Goal: Information Seeking & Learning: Learn about a topic

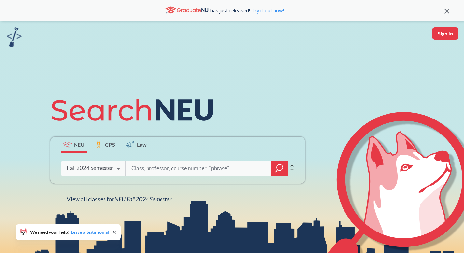
click at [92, 168] on div "Fall 2024 Semester" at bounding box center [90, 167] width 47 height 7
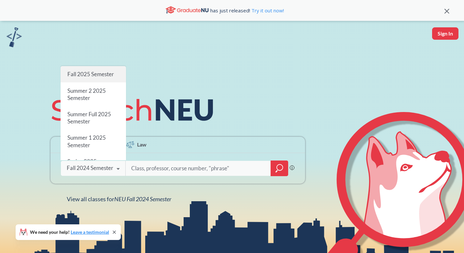
click at [97, 74] on span "Fall 2025 Semester" at bounding box center [90, 74] width 47 height 7
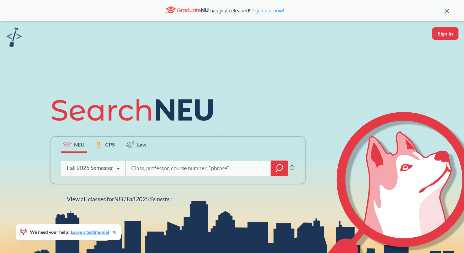
click at [160, 168] on input "search" at bounding box center [198, 168] width 135 height 14
type input "cs 5130"
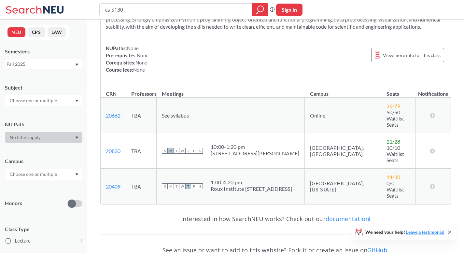
scroll to position [81, 0]
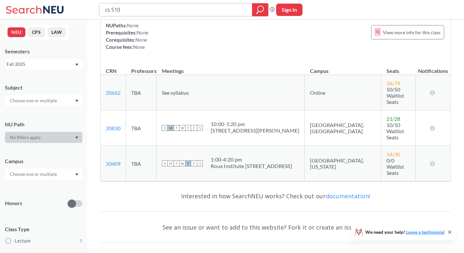
type input "cs 5100"
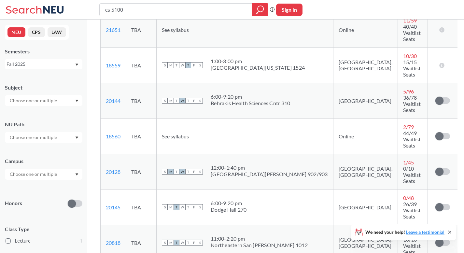
scroll to position [209, 0]
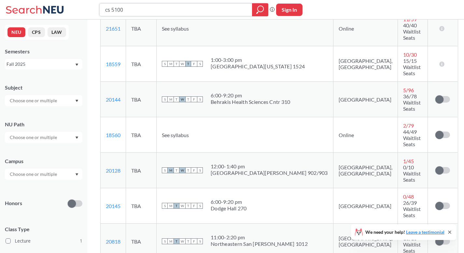
click at [133, 11] on input "cs 5100" at bounding box center [176, 9] width 143 height 11
type input "cs 5010"
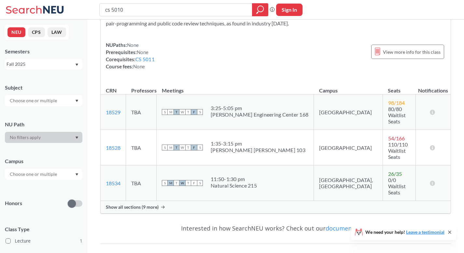
scroll to position [96, 0]
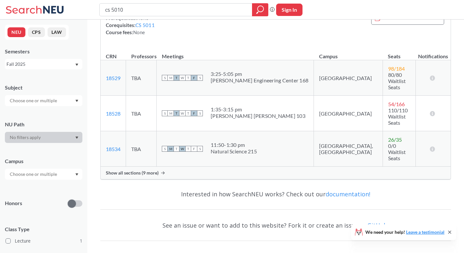
click at [146, 170] on span "Show all sections (9 more)" at bounding box center [132, 173] width 53 height 6
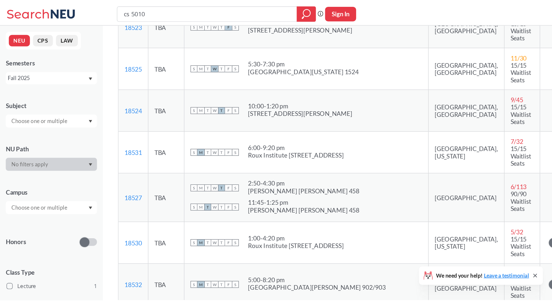
scroll to position [280, 0]
